Goal: Transaction & Acquisition: Purchase product/service

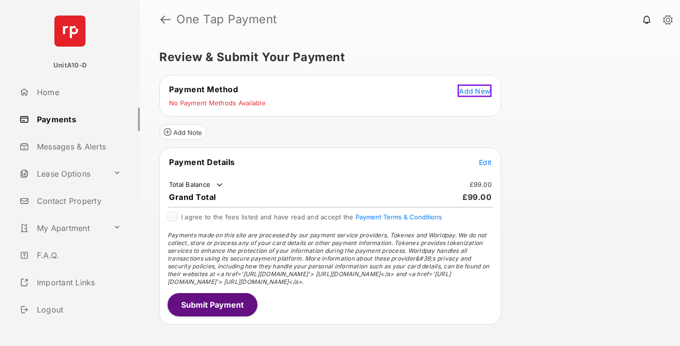
click at [476, 89] on span "Add New" at bounding box center [474, 91] width 31 height 8
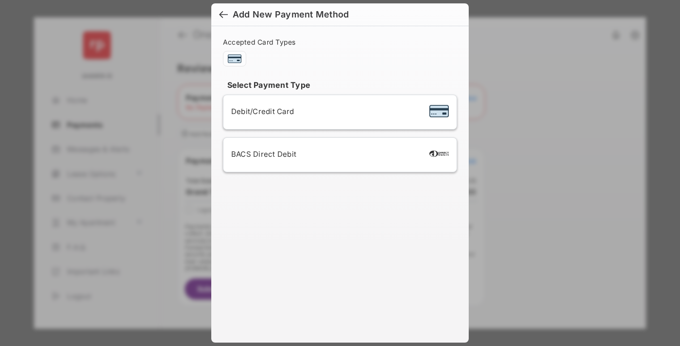
click at [338, 155] on div "BACS Direct Debit" at bounding box center [340, 155] width 218 height 18
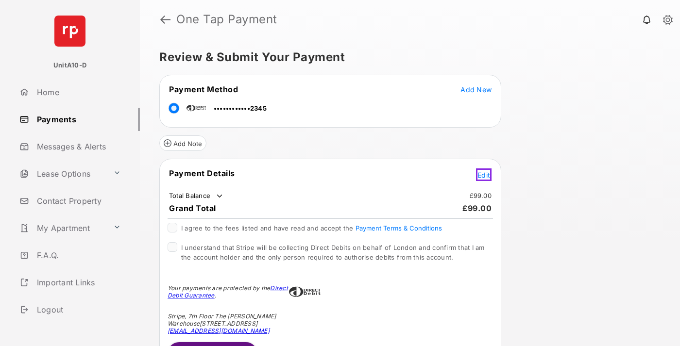
click at [485, 173] on span "Edit" at bounding box center [483, 175] width 13 height 8
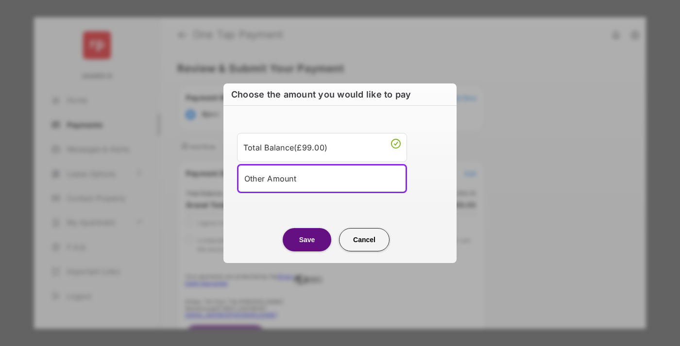
click at [322, 178] on div "Other Amount" at bounding box center [321, 178] width 155 height 15
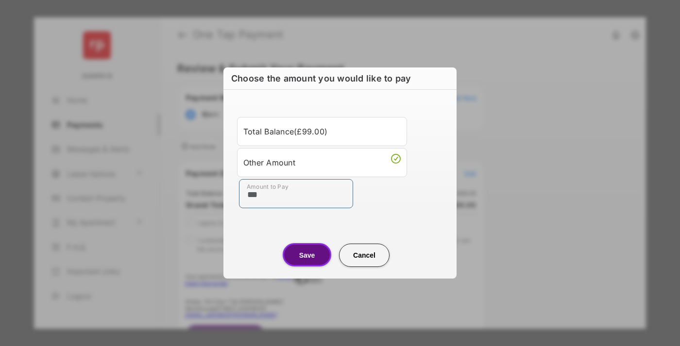
type input "***"
click at [307, 255] on button "Save" at bounding box center [307, 254] width 49 height 23
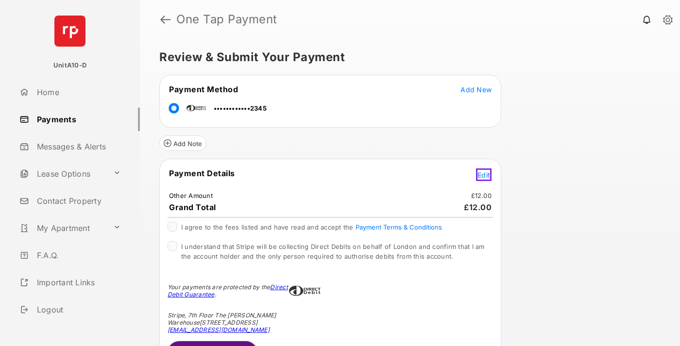
click at [485, 173] on span "Edit" at bounding box center [483, 175] width 13 height 8
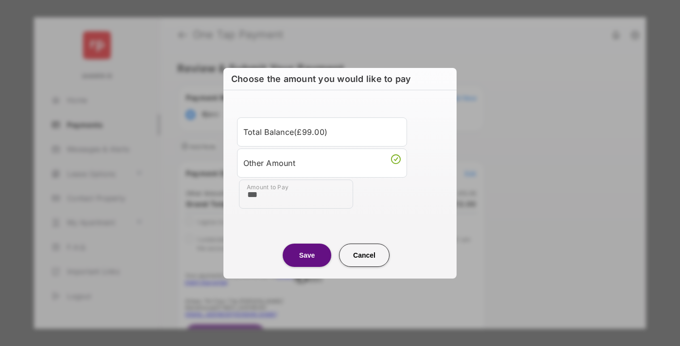
click at [307, 255] on button "Save" at bounding box center [307, 255] width 49 height 23
